Goal: Information Seeking & Learning: Learn about a topic

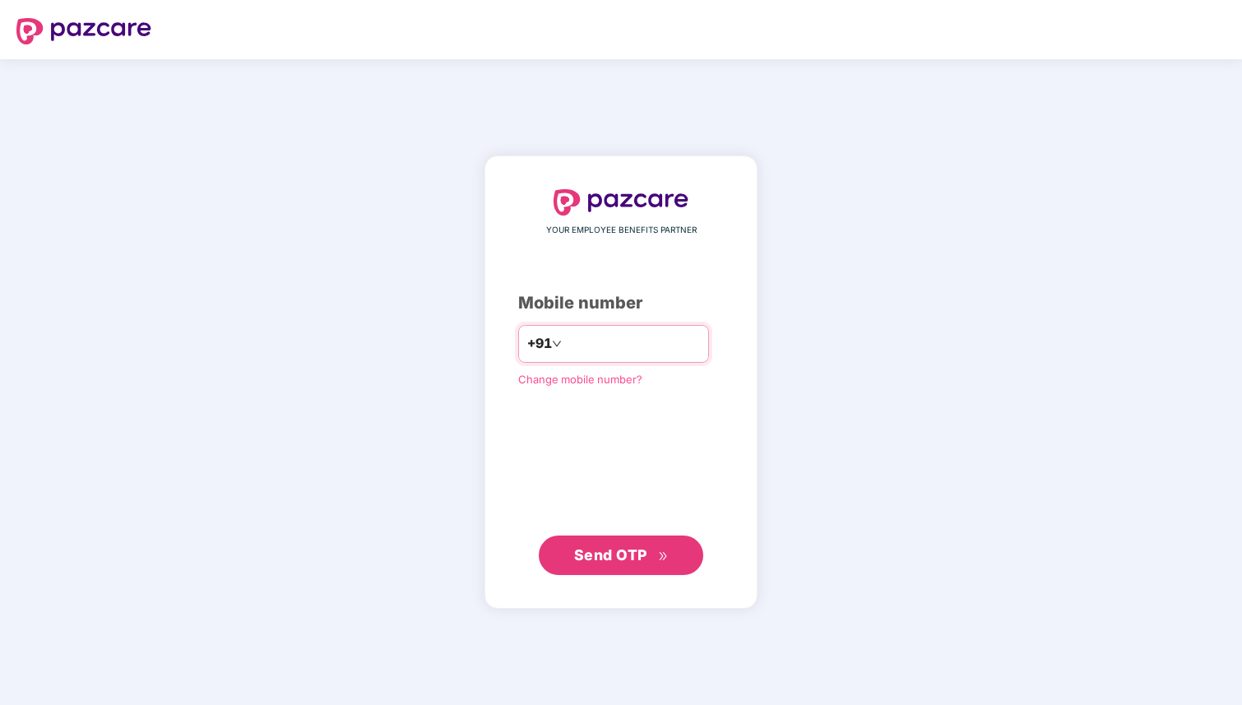
click at [670, 348] on input "number" at bounding box center [632, 344] width 135 height 26
type input "**********"
click at [580, 561] on span "Send OTP" at bounding box center [610, 554] width 73 height 17
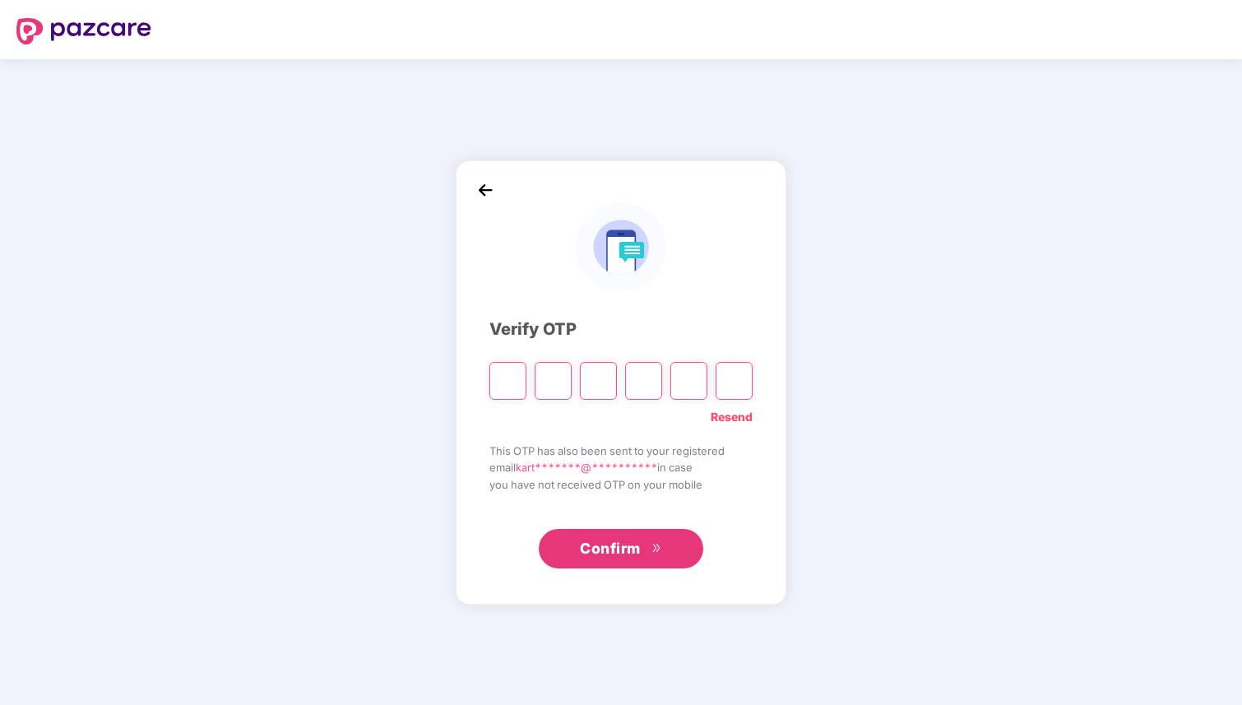
type input "*"
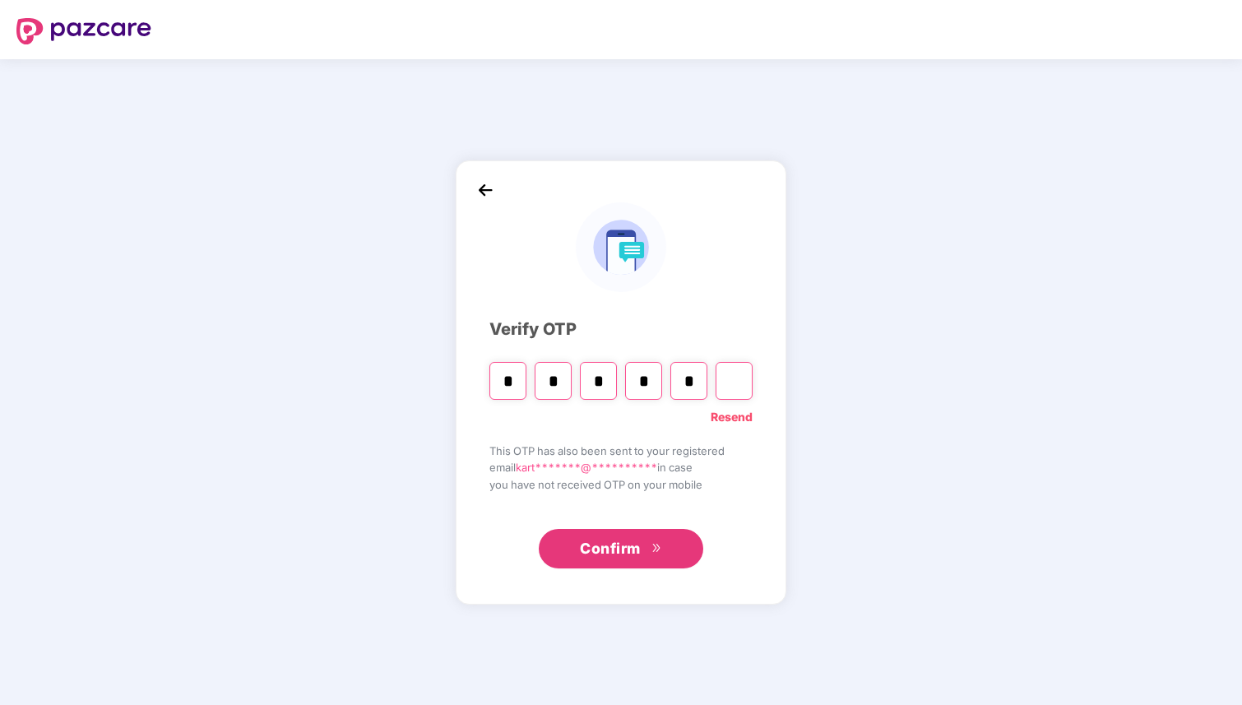
type input "*"
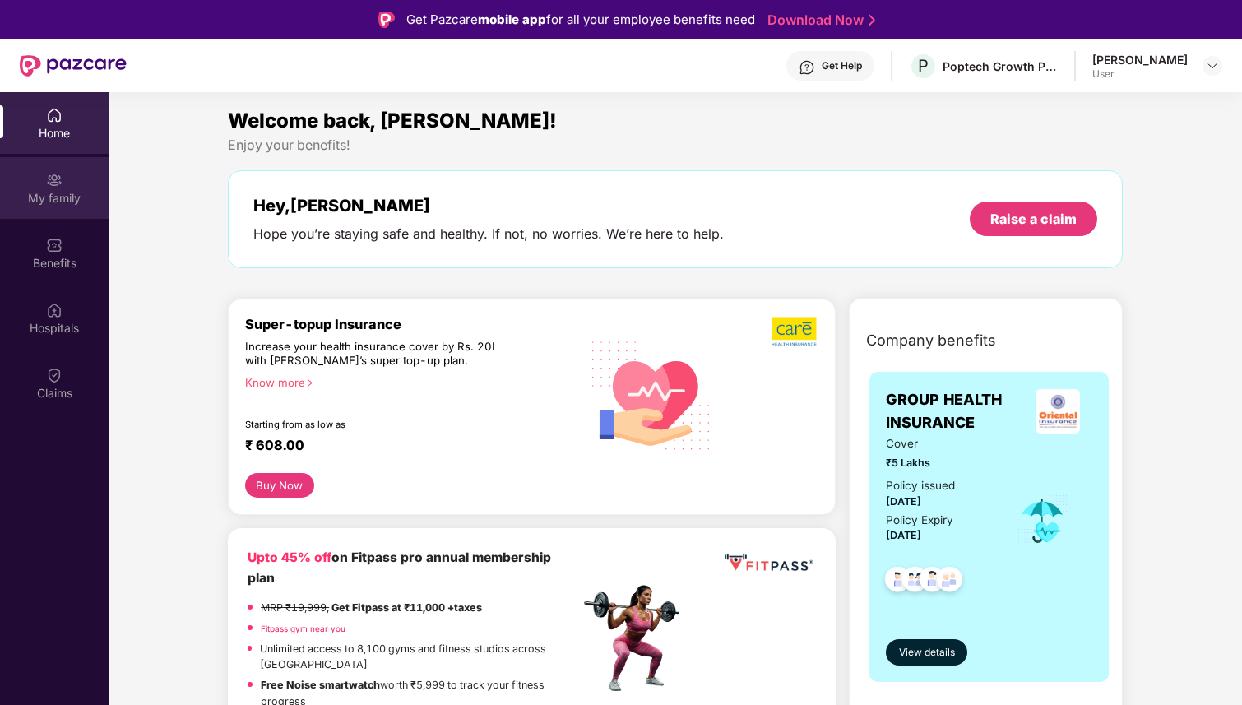
click at [36, 183] on div "My family" at bounding box center [54, 188] width 109 height 62
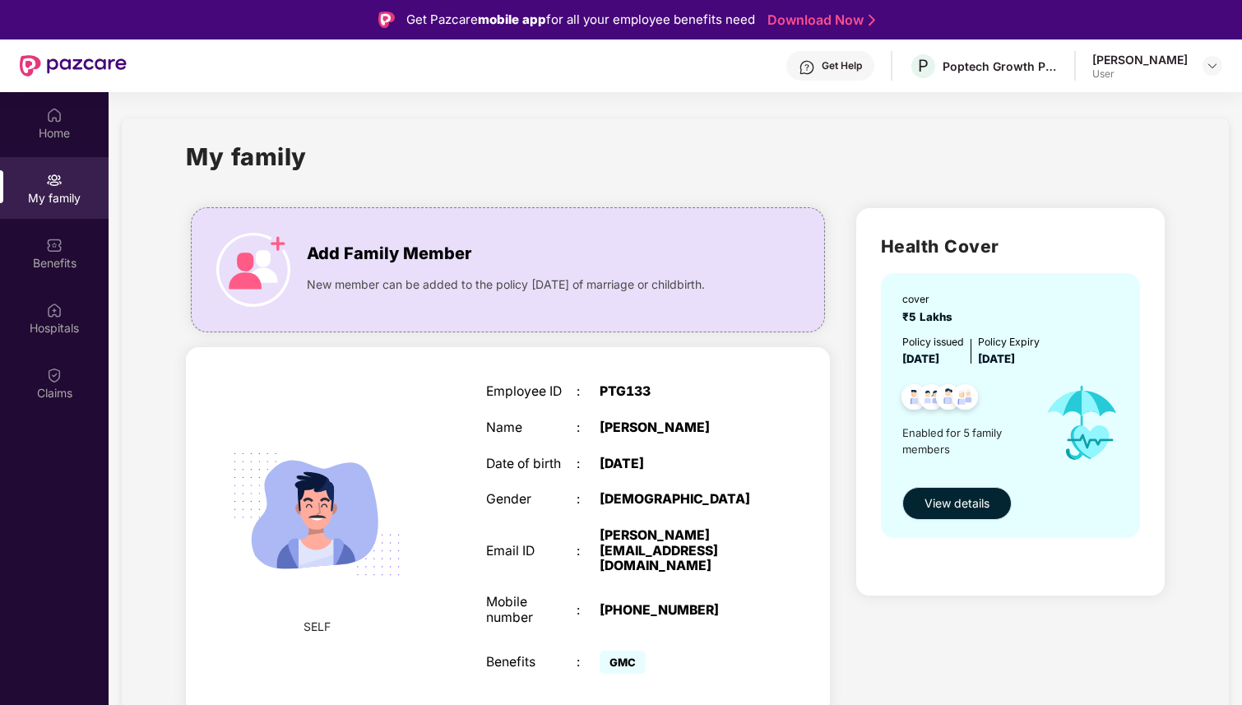
click at [924, 503] on span "View details" at bounding box center [956, 503] width 65 height 18
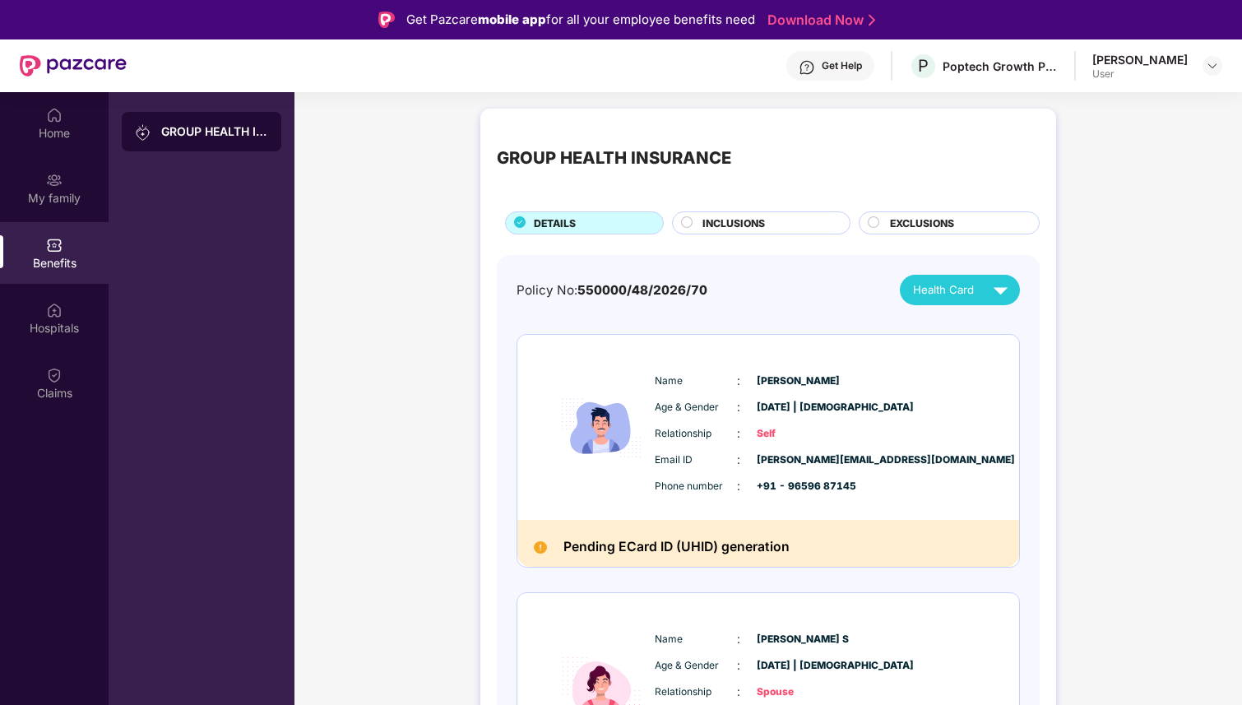
click at [729, 225] on span "INCLUSIONS" at bounding box center [733, 223] width 63 height 16
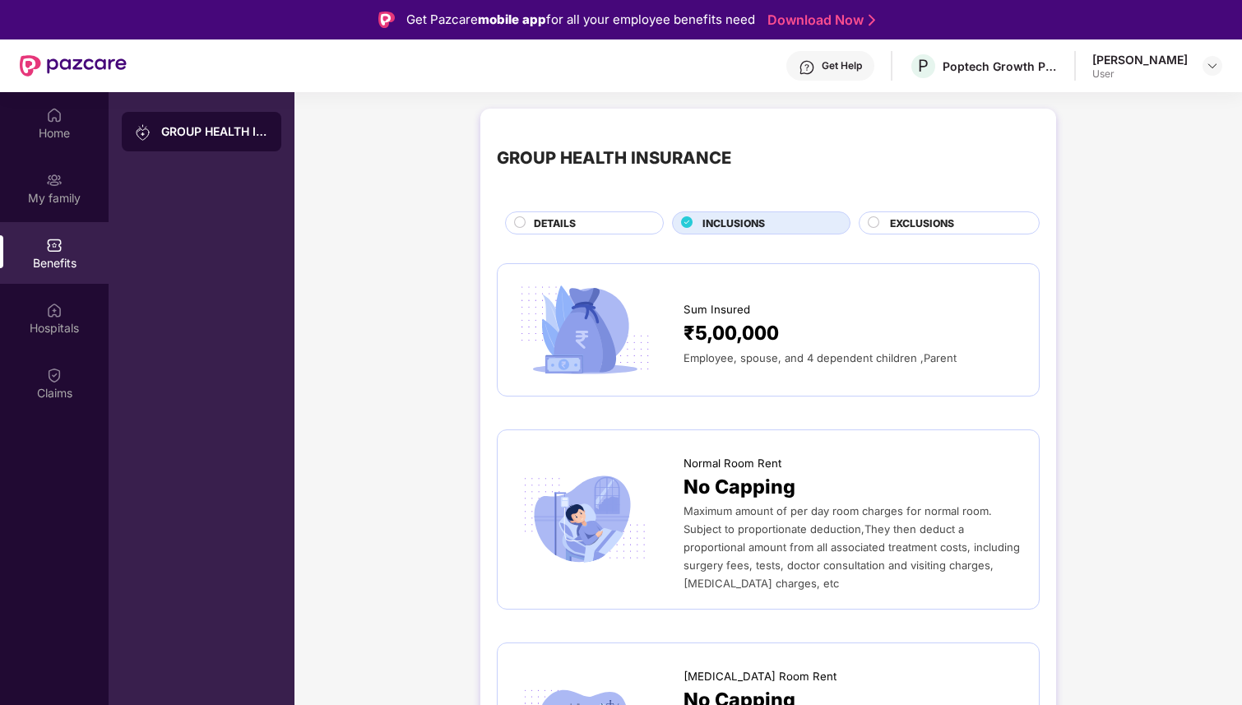
click at [905, 220] on span "EXCLUSIONS" at bounding box center [922, 223] width 64 height 16
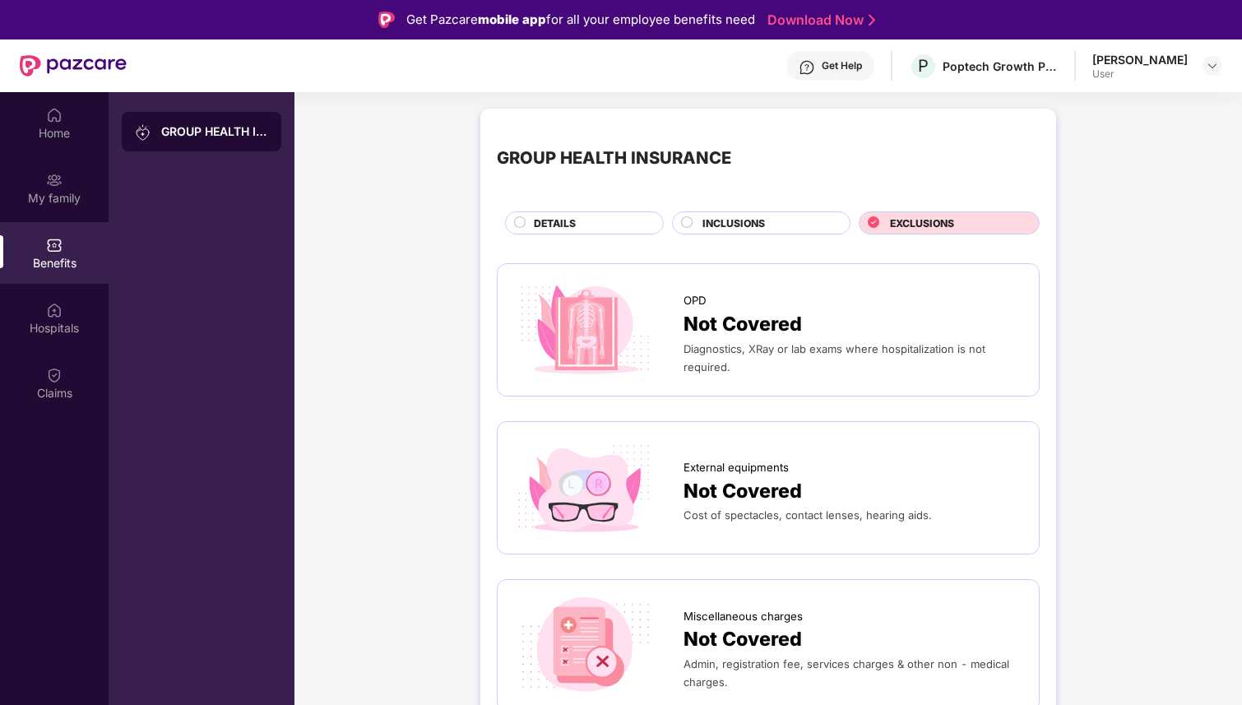
click at [740, 227] on span "INCLUSIONS" at bounding box center [733, 223] width 63 height 16
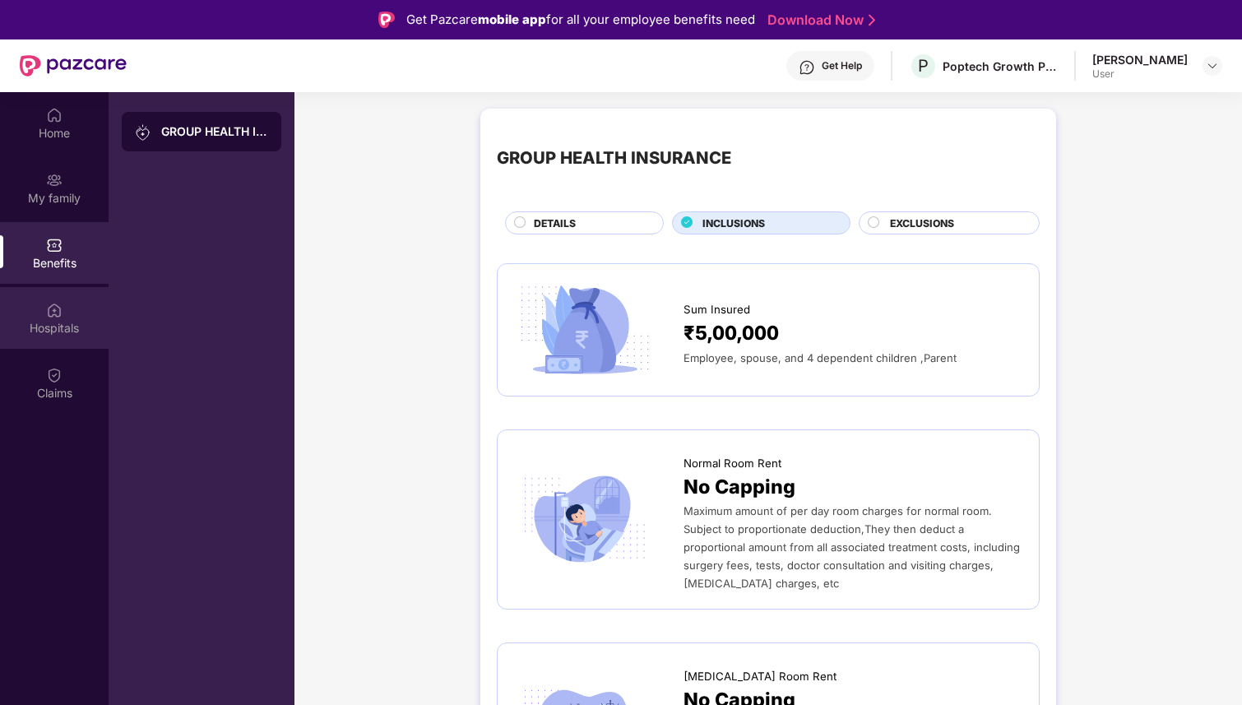
click at [71, 314] on div "Hospitals" at bounding box center [54, 318] width 109 height 62
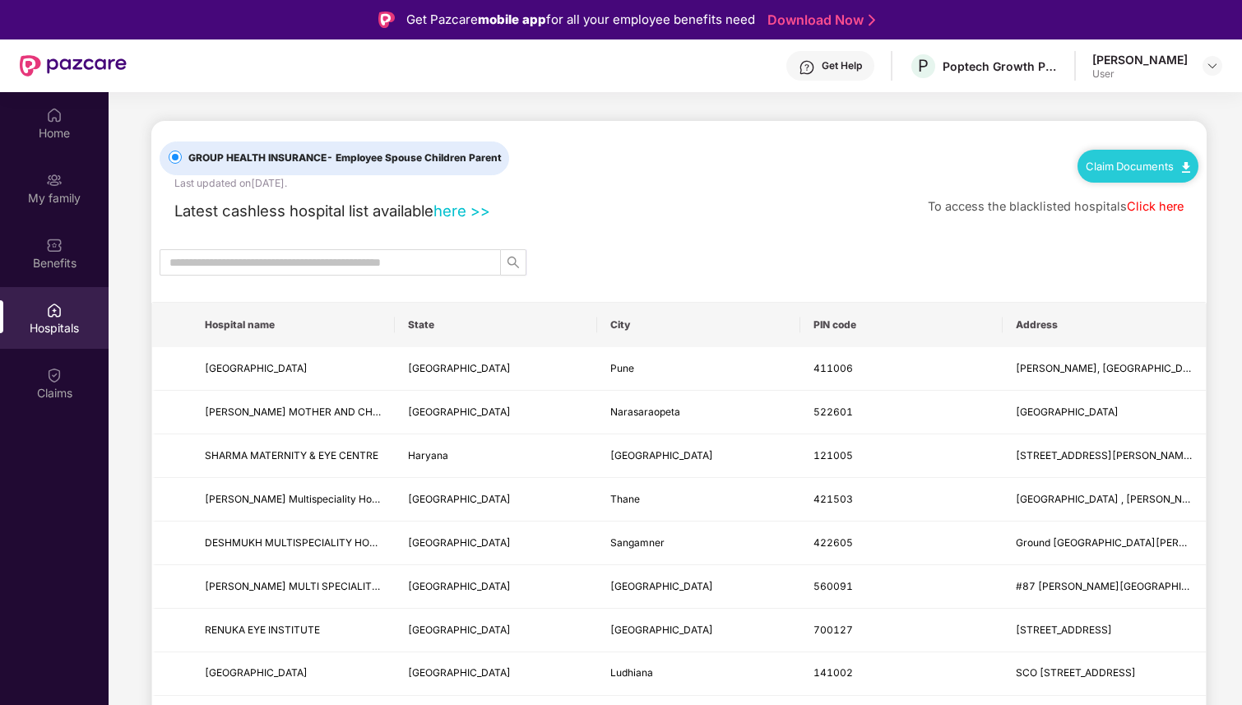
click at [452, 209] on link "here >>" at bounding box center [461, 211] width 57 height 18
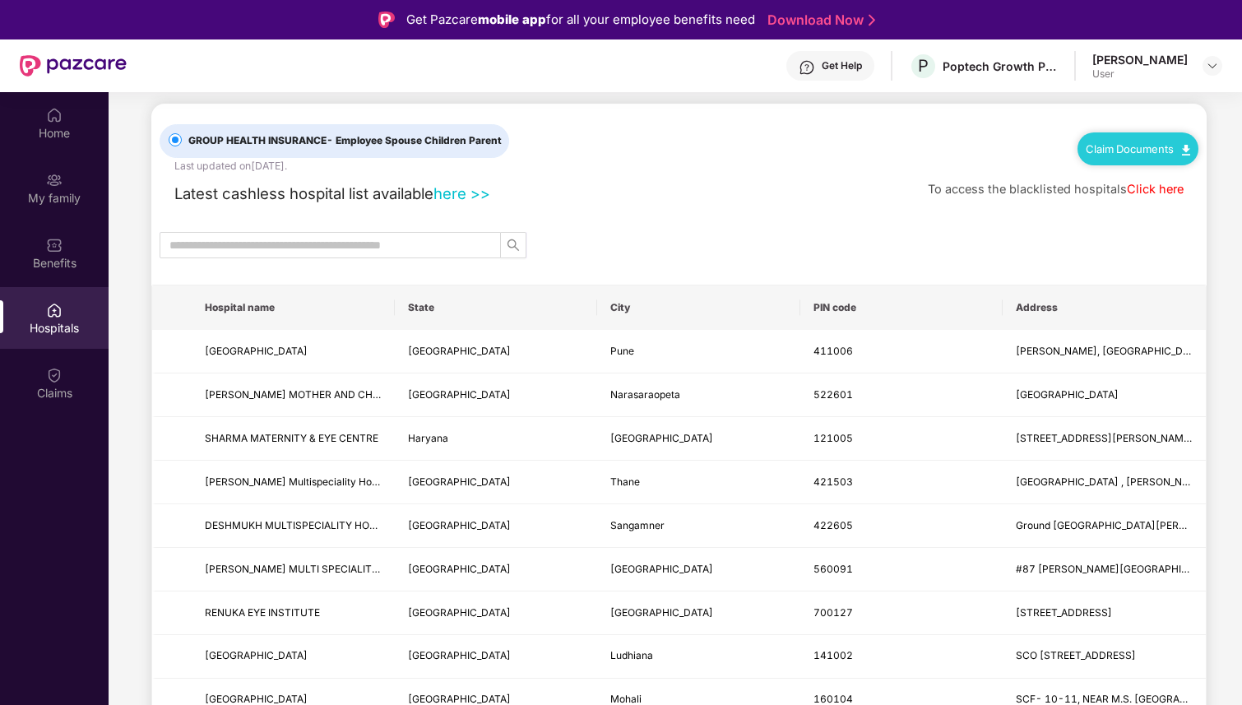
scroll to position [19, 0]
click at [428, 245] on input "text" at bounding box center [323, 243] width 308 height 18
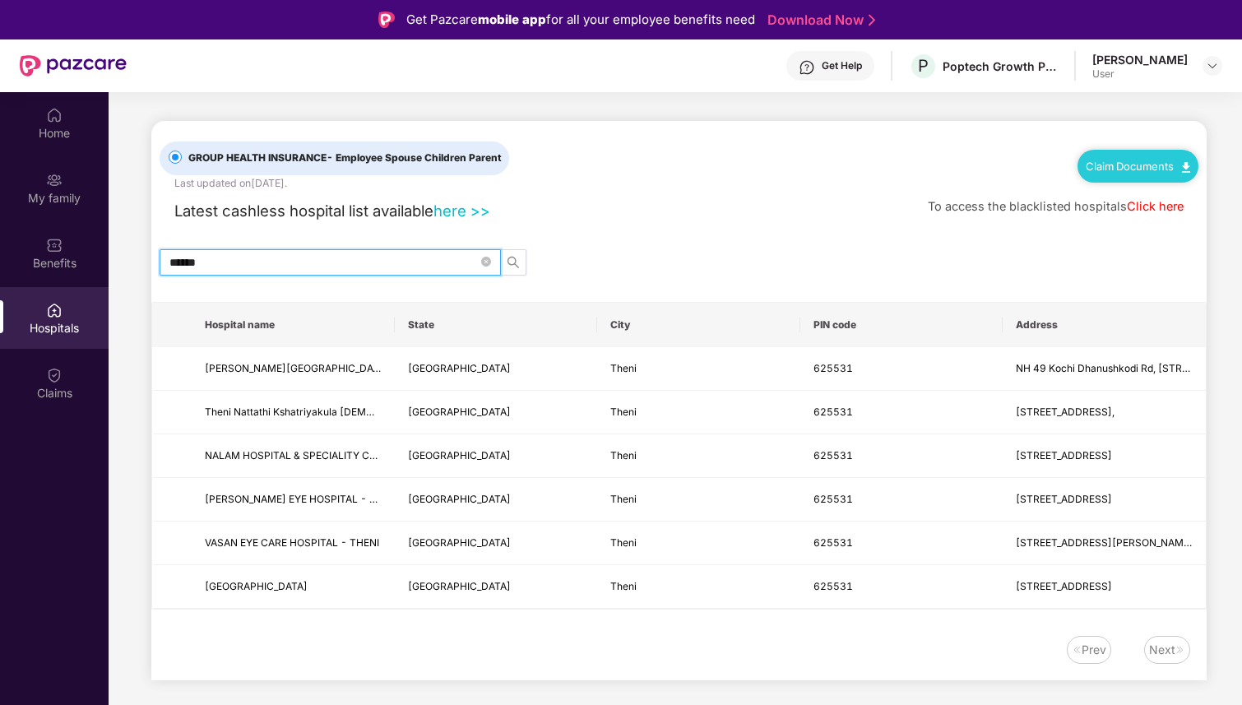
scroll to position [0, 0]
type input "******"
click at [390, 456] on td "NALAM HOSPITAL & SPECIALITY CARE CENTRE" at bounding box center [293, 456] width 203 height 44
click at [349, 155] on span "- Employee Spouse Children Parent" at bounding box center [414, 157] width 175 height 12
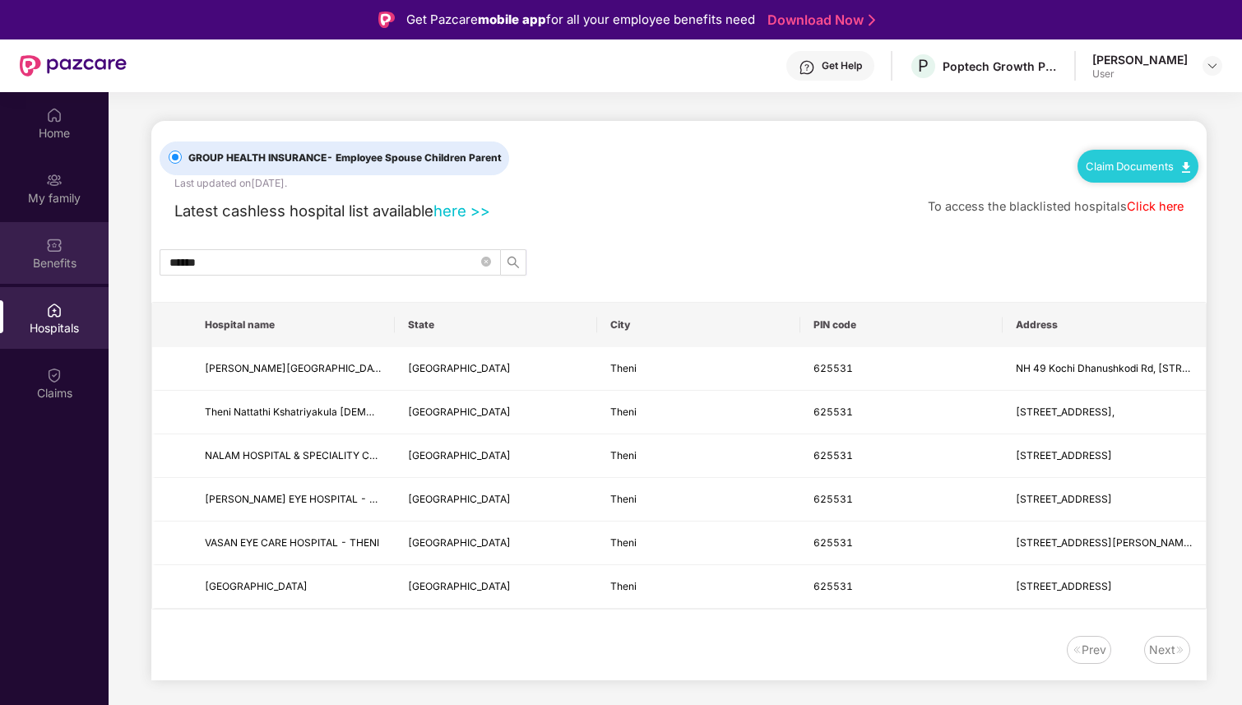
click at [86, 255] on div "Benefits" at bounding box center [54, 263] width 109 height 16
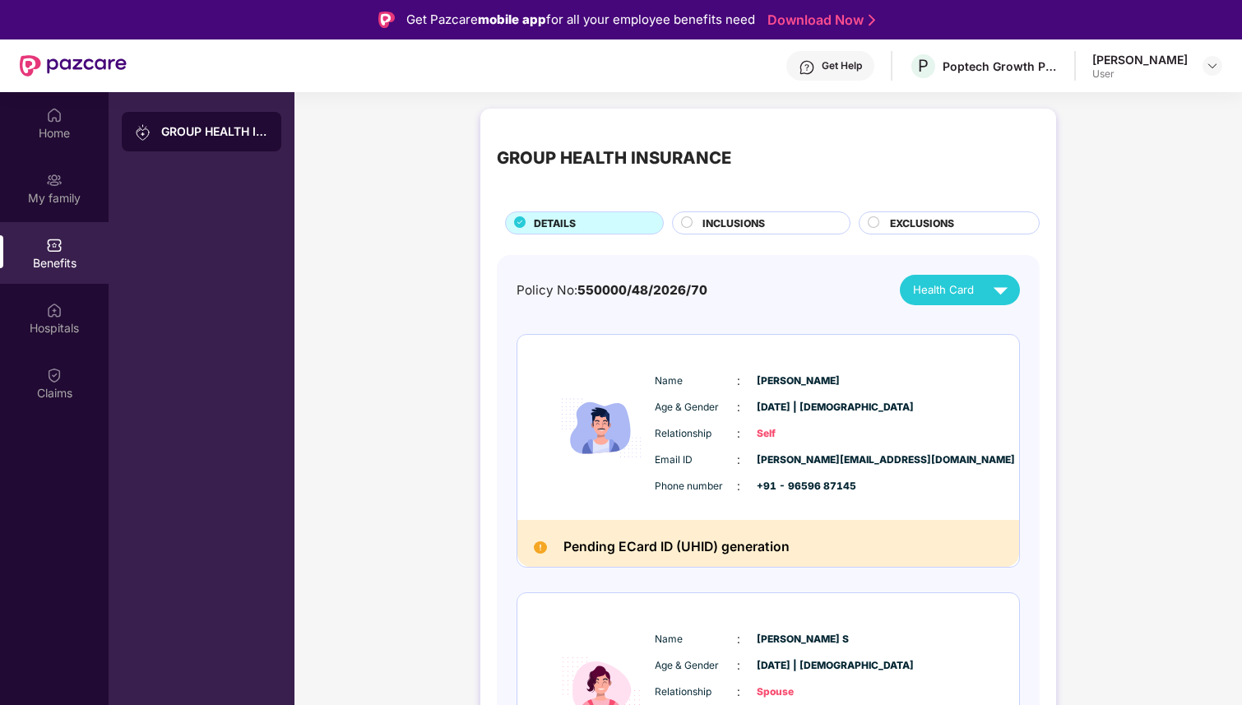
click at [792, 218] on div "INCLUSIONS" at bounding box center [767, 224] width 147 height 18
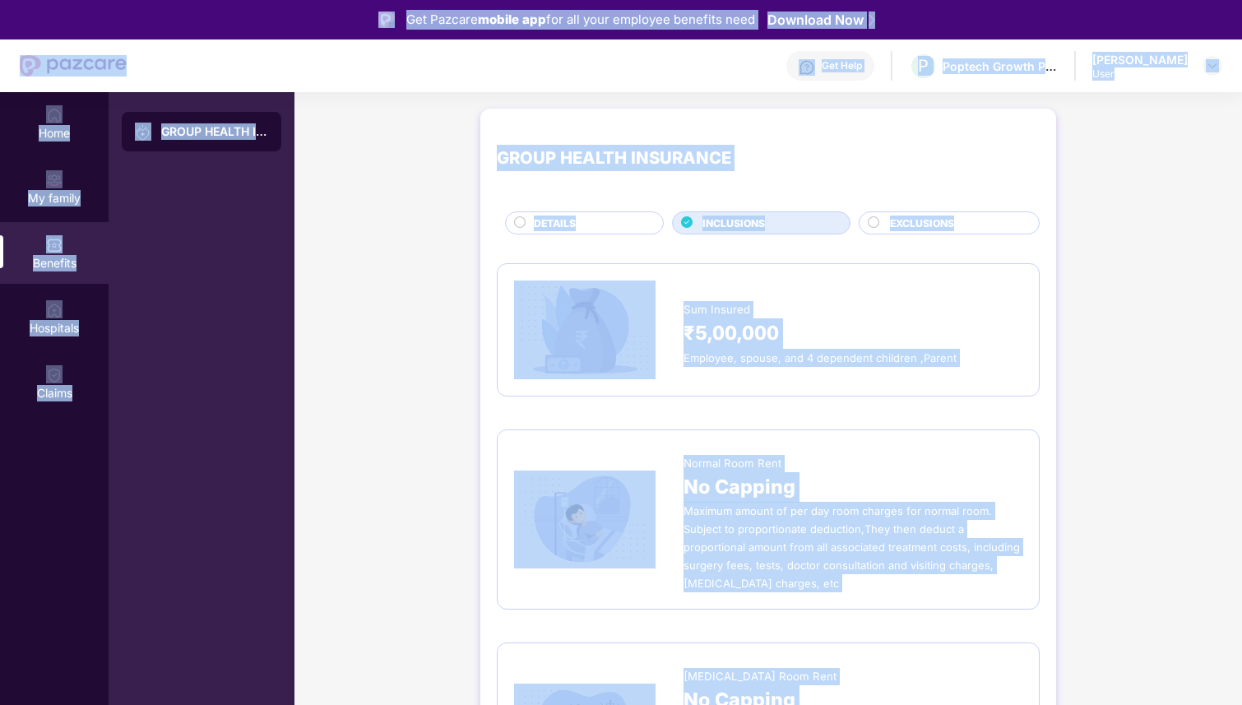
click at [746, 344] on span "₹5,00,000" at bounding box center [730, 333] width 95 height 30
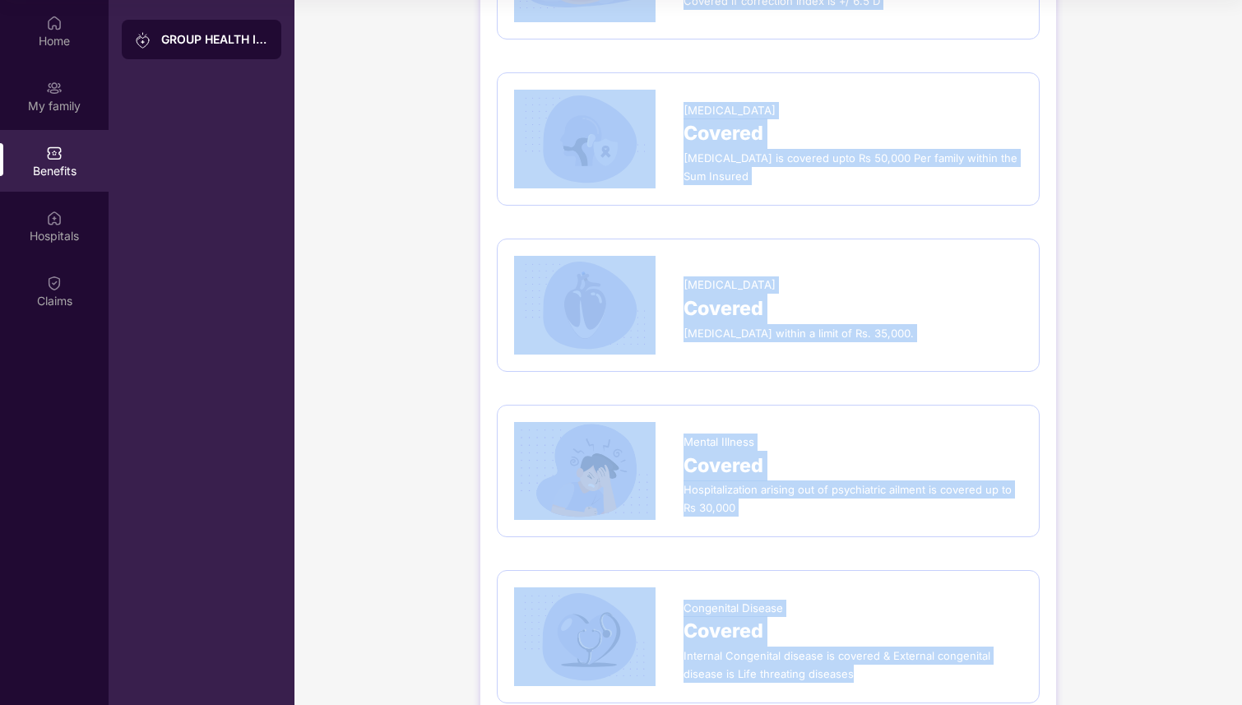
scroll to position [2597, 0]
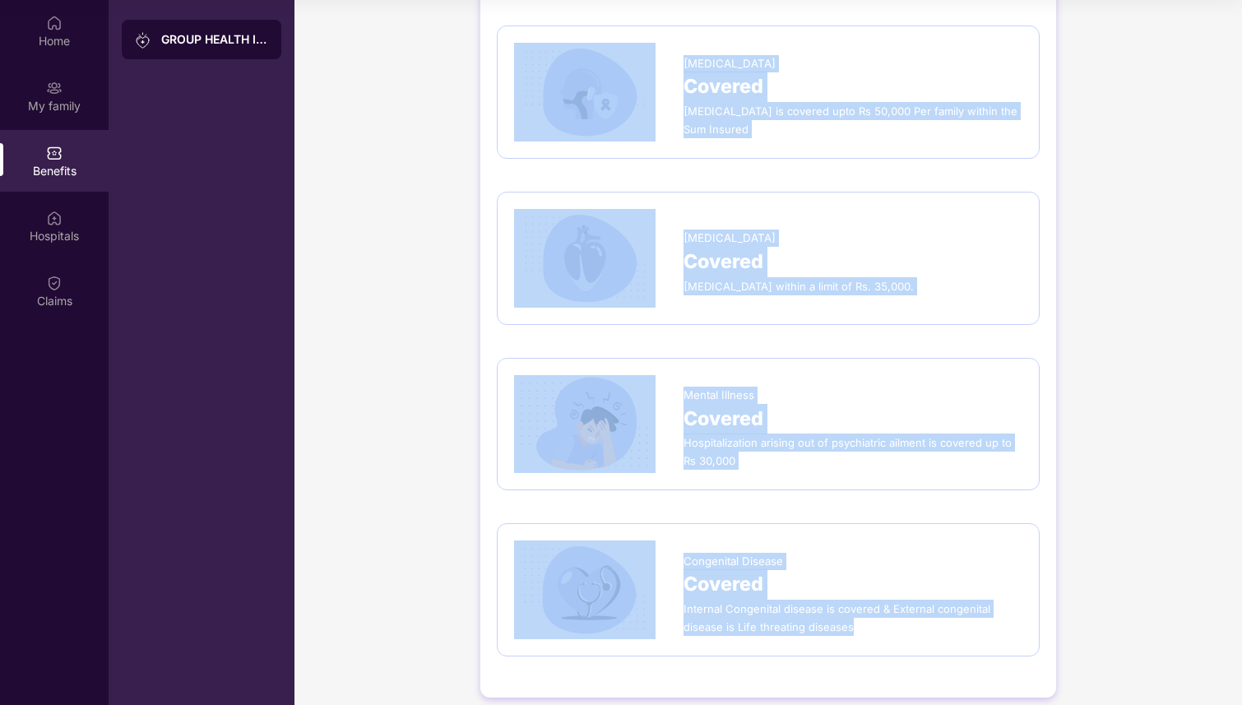
drag, startPoint x: 503, startPoint y: 271, endPoint x: 894, endPoint y: 610, distance: 517.8
copy div "Lor Ipsumdo ₹4,94,337 Sitametc, adipis, eli 7 seddoeius temporin ,Utlabo Etdolo…"
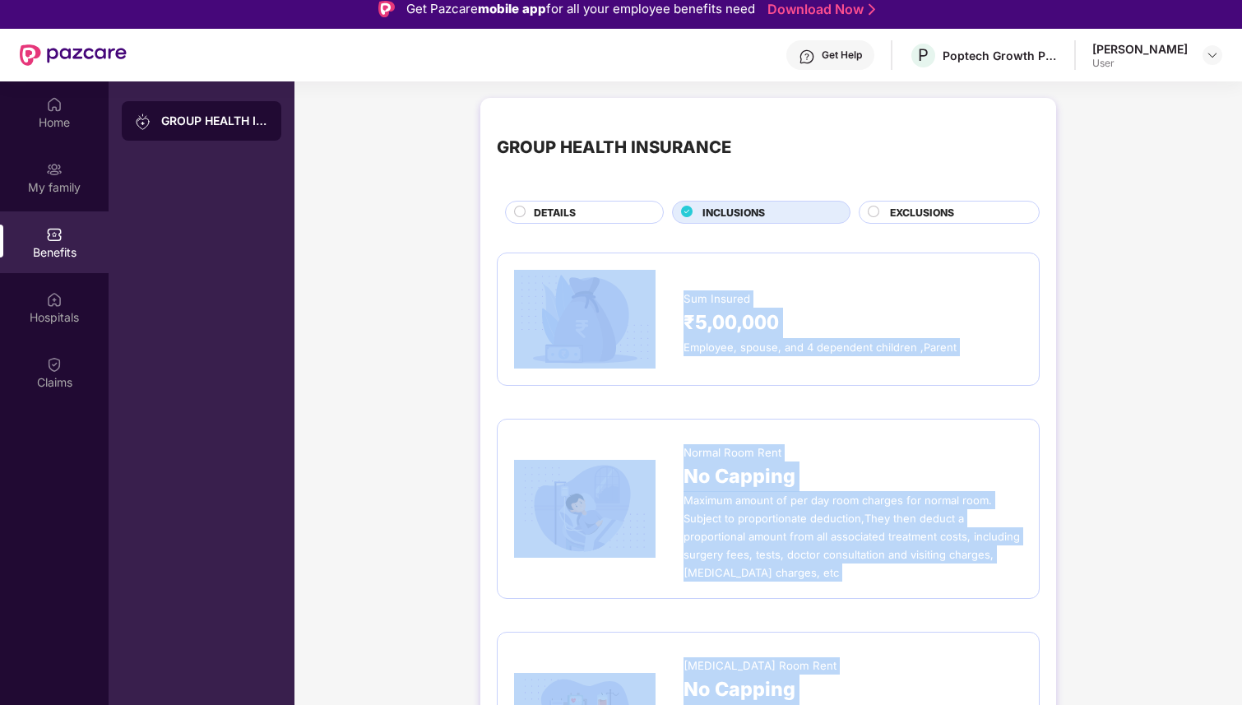
scroll to position [0, 0]
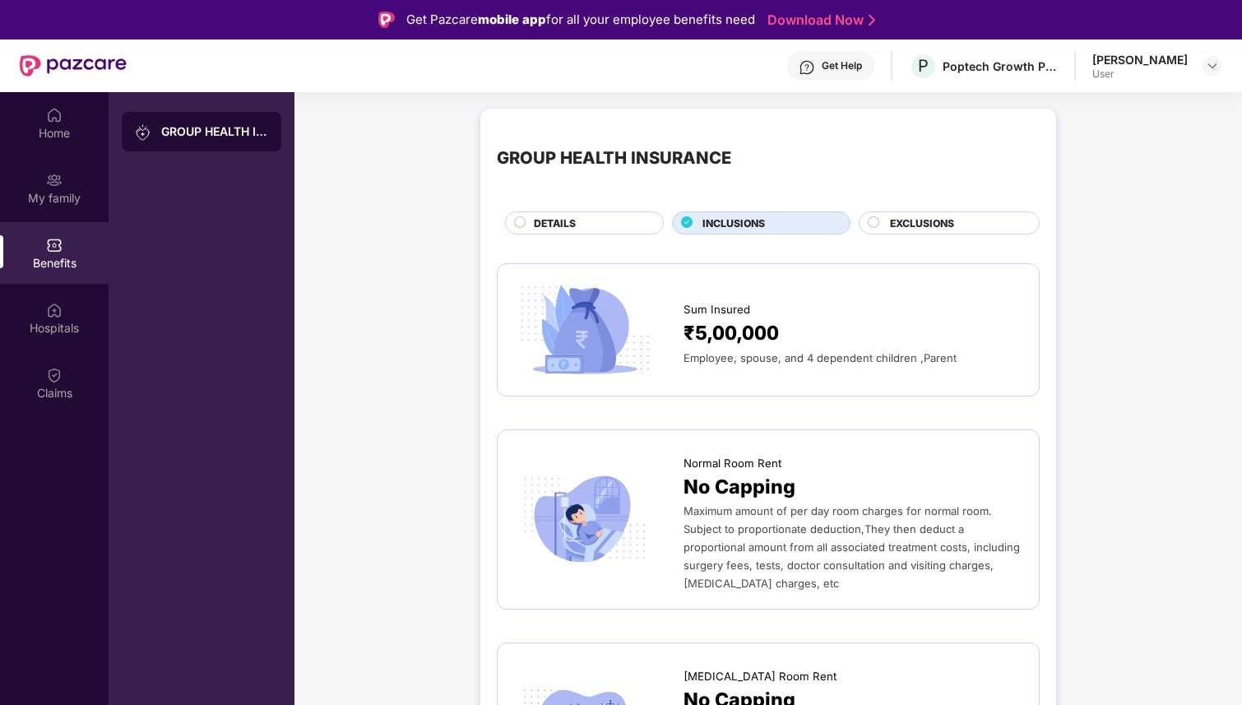
click at [878, 216] on div at bounding box center [874, 224] width 13 height 16
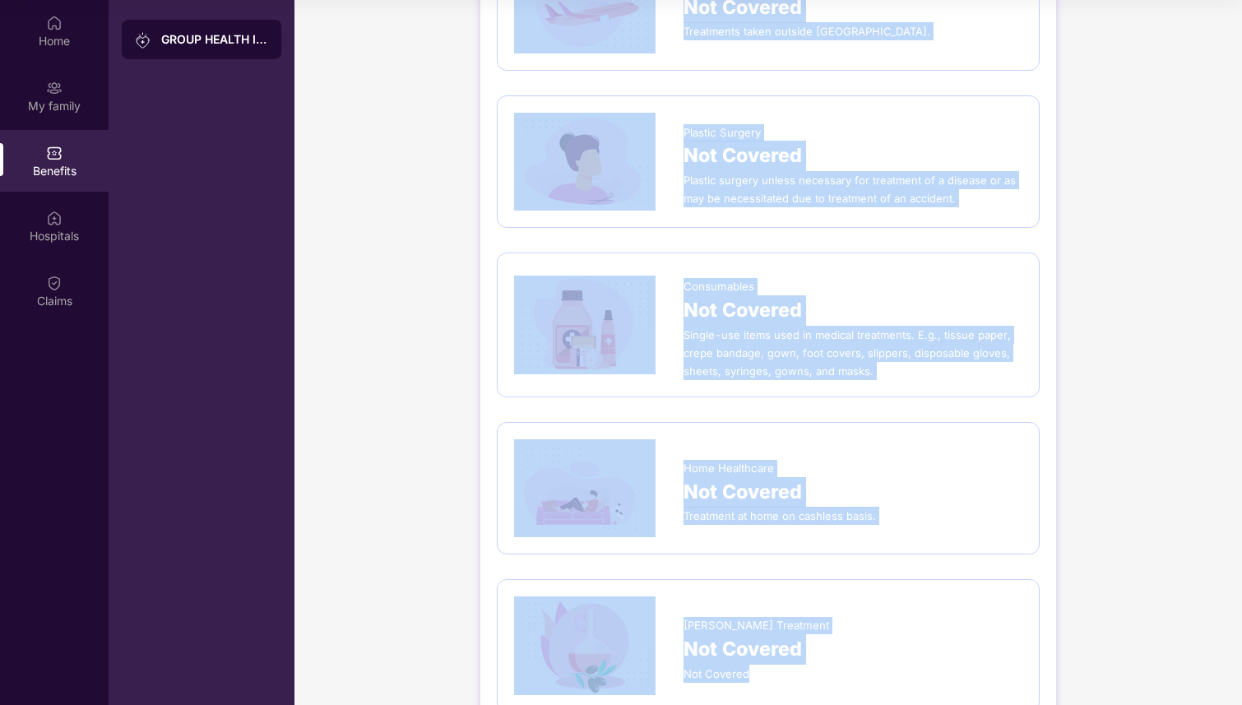
scroll to position [938, 0]
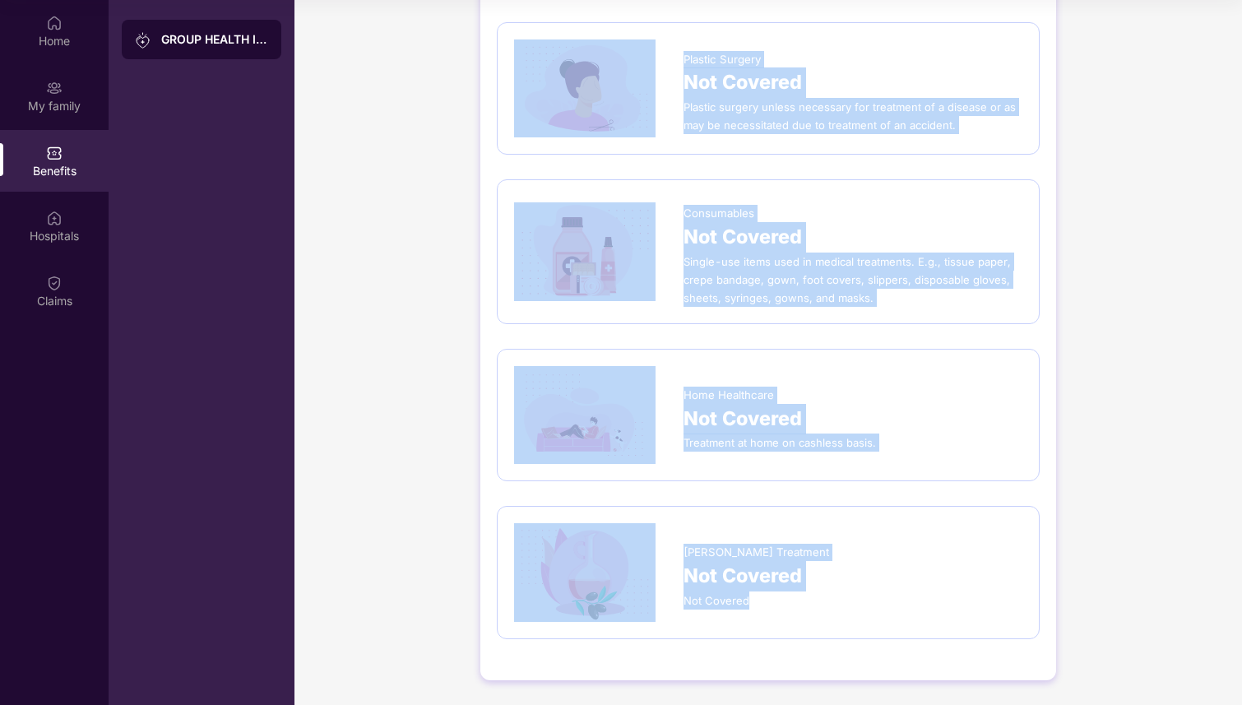
drag, startPoint x: 500, startPoint y: 250, endPoint x: 900, endPoint y: 622, distance: 545.9
copy div "OPD Not Covered Diagnostics, XRay or lab exams where hospitalization is not req…"
